Goal: Navigation & Orientation: Find specific page/section

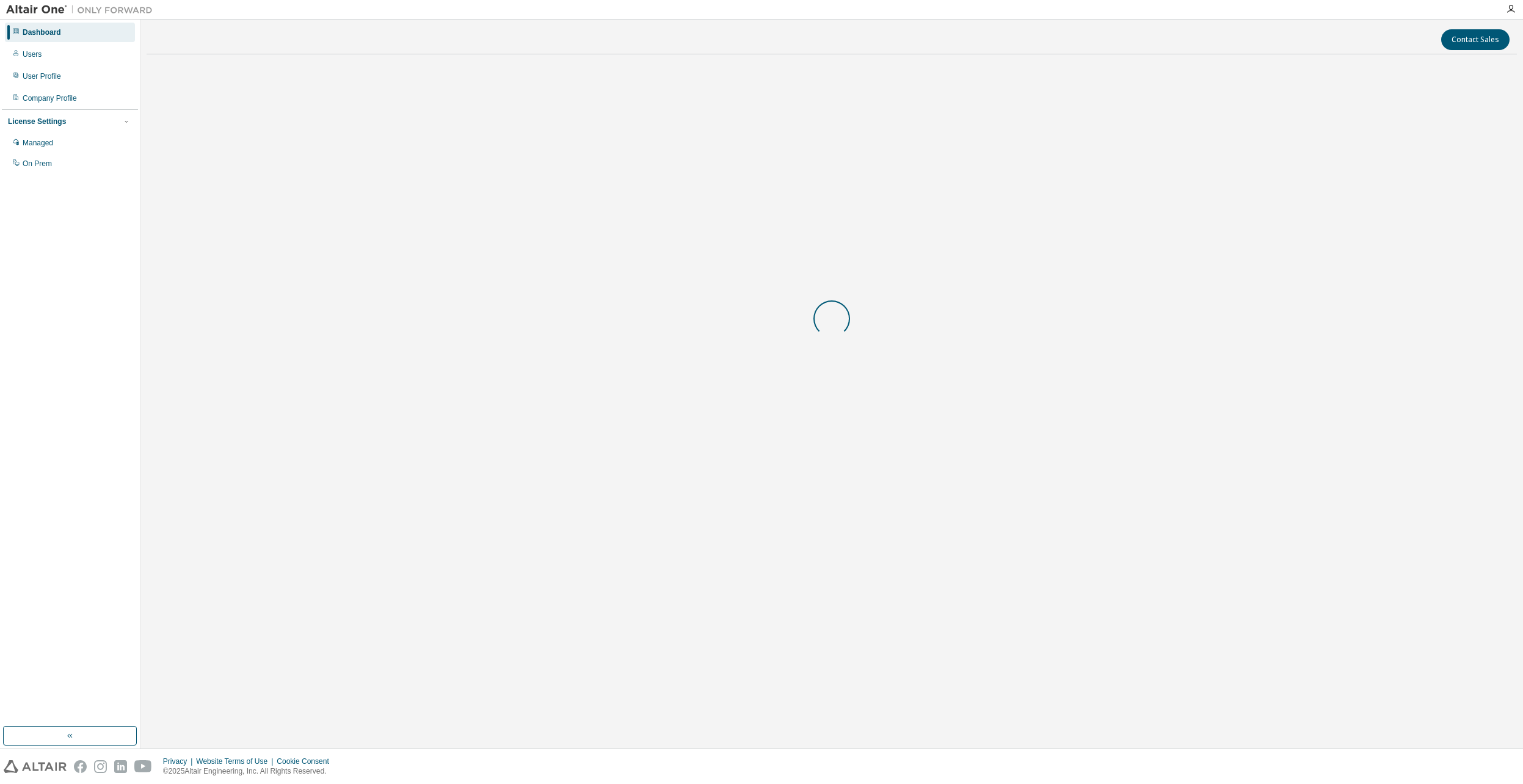
click at [1254, 753] on body "Dashboard Users User Profile Company Profile License Settings Managed On Prem C…" at bounding box center [762, 392] width 1523 height 784
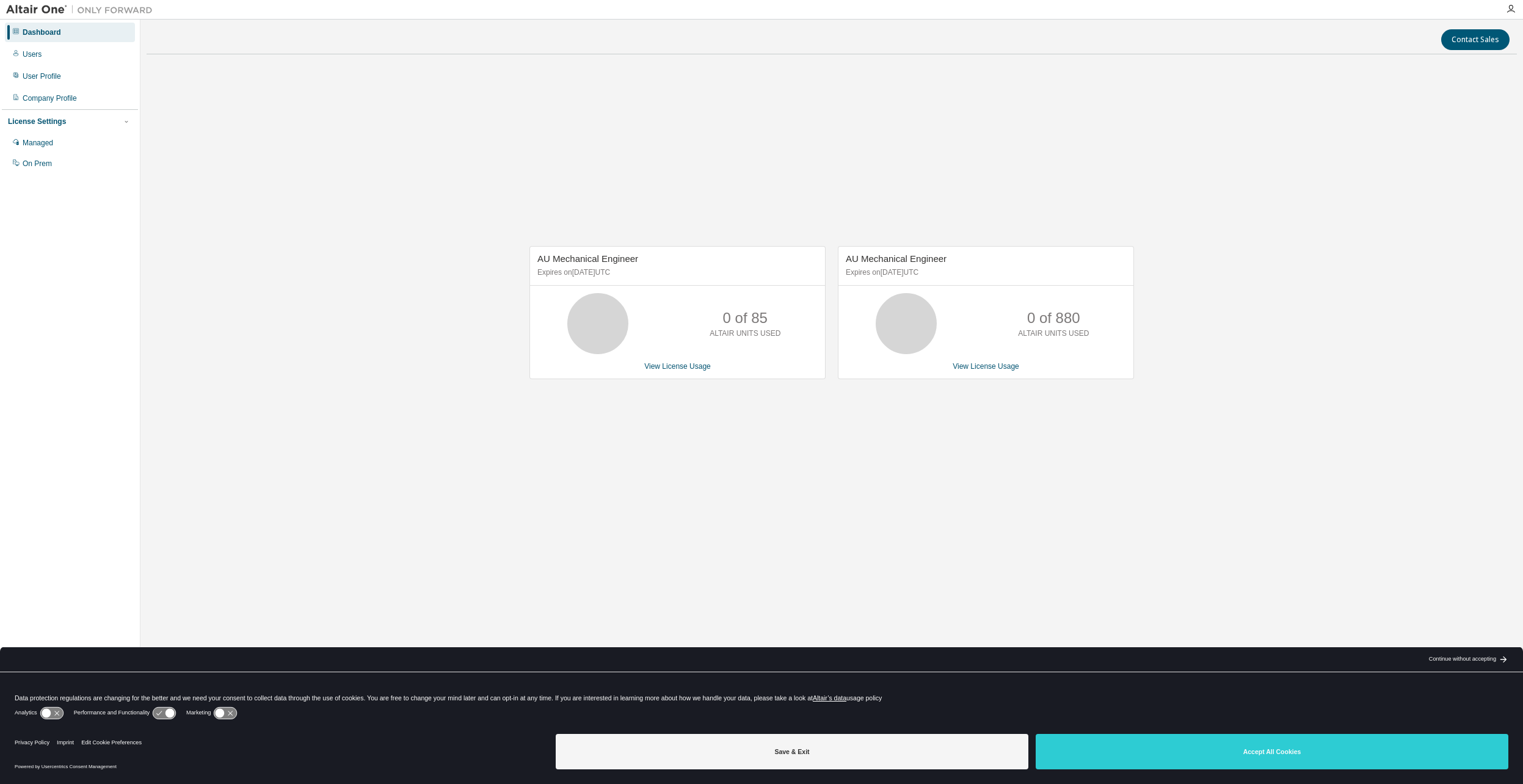
click at [1254, 753] on button "Accept All Cookies" at bounding box center [1272, 751] width 473 height 36
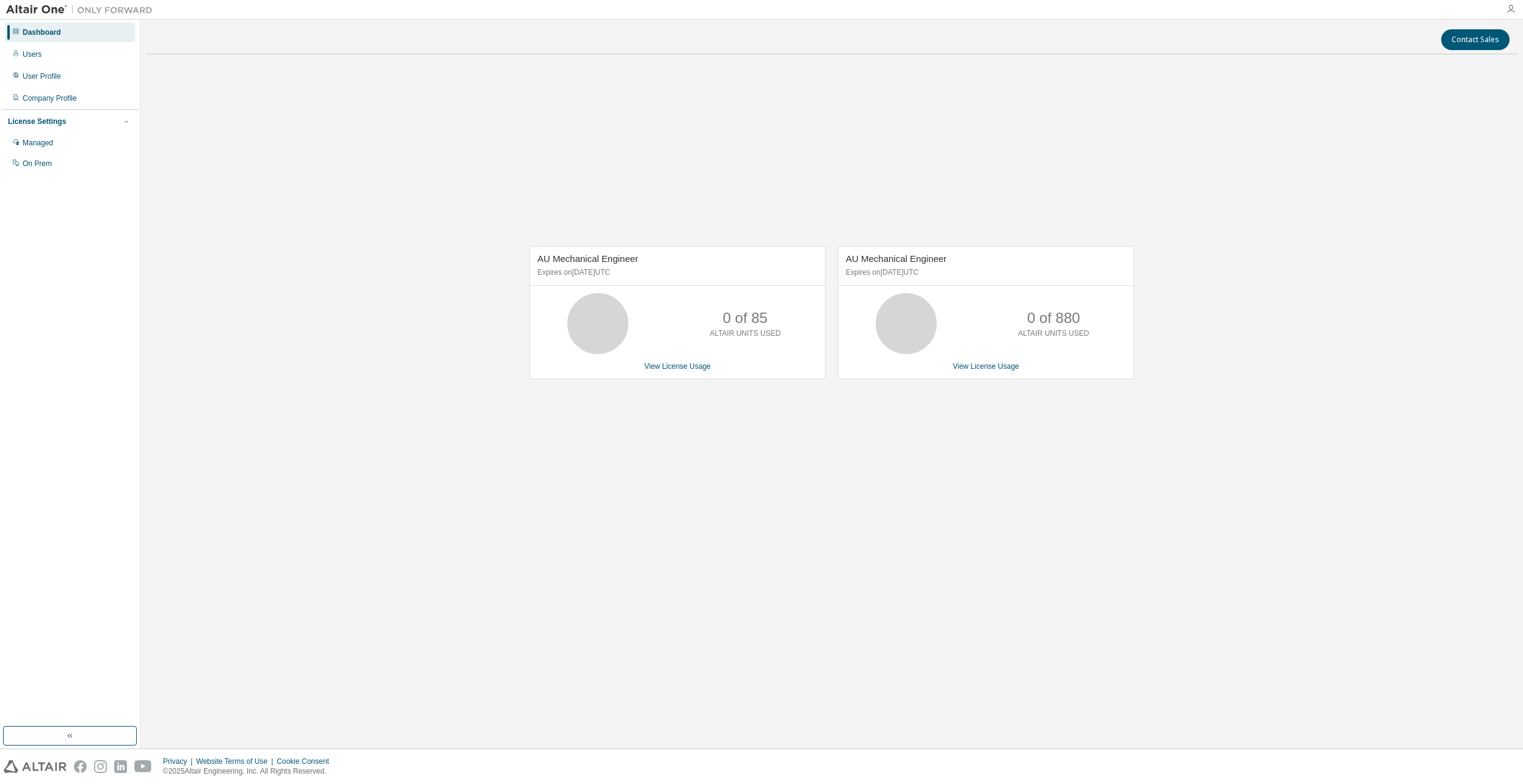
click at [1512, 9] on icon "button" at bounding box center [1511, 9] width 10 height 10
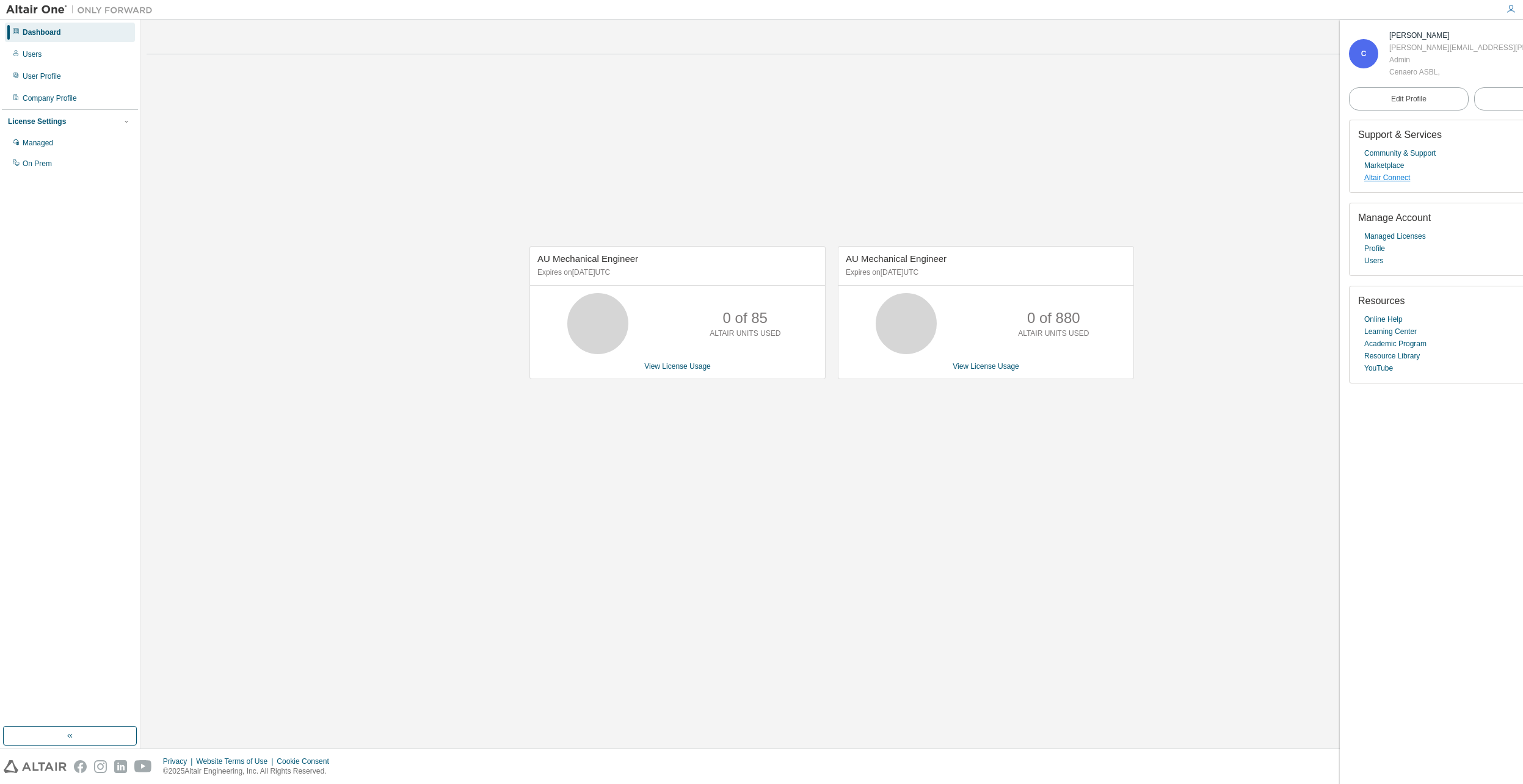
click at [1391, 178] on link "Altair Connect" at bounding box center [1386, 178] width 46 height 13
